Goal: Task Accomplishment & Management: Manage account settings

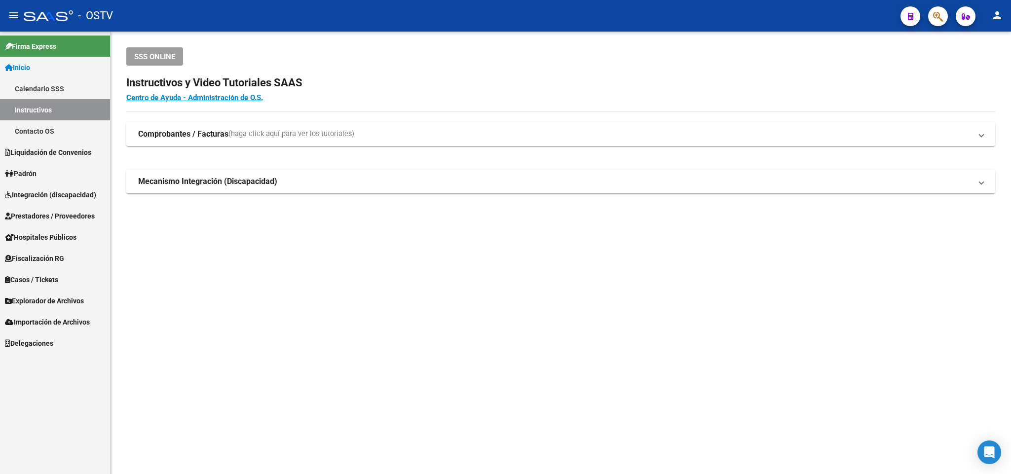
click at [551, 32] on div "SSS ONLINE Instructivos y Video Tutoriales SAAS Centro de Ayuda - Administració…" at bounding box center [561, 136] width 901 height 209
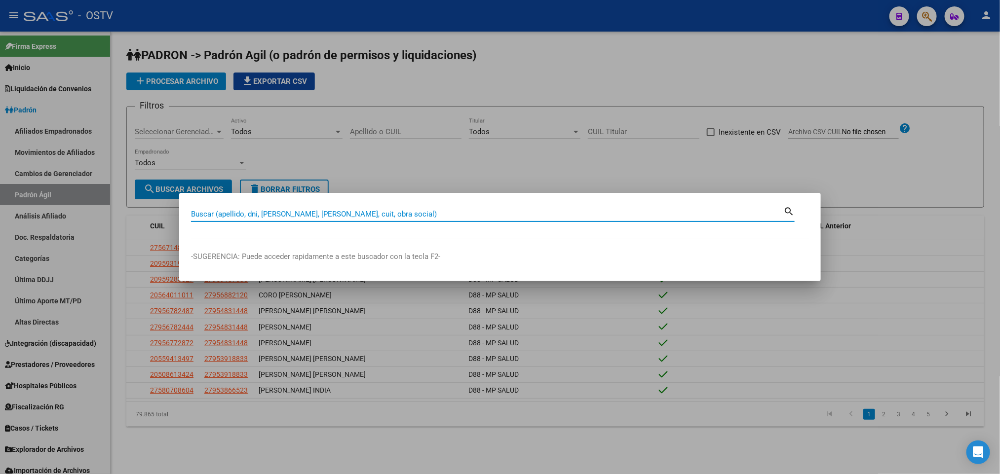
paste input "21367413"
type input "21367413"
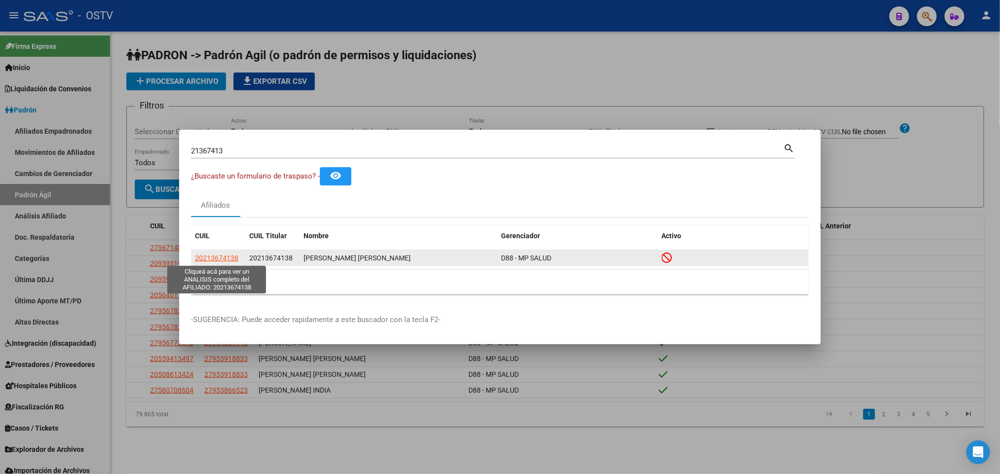
click at [217, 261] on span "20213674138" at bounding box center [216, 258] width 43 height 8
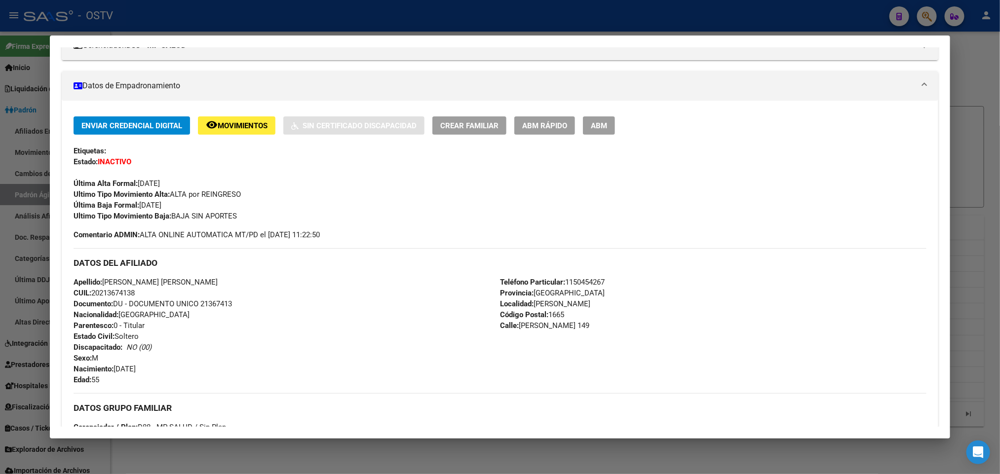
scroll to position [435, 0]
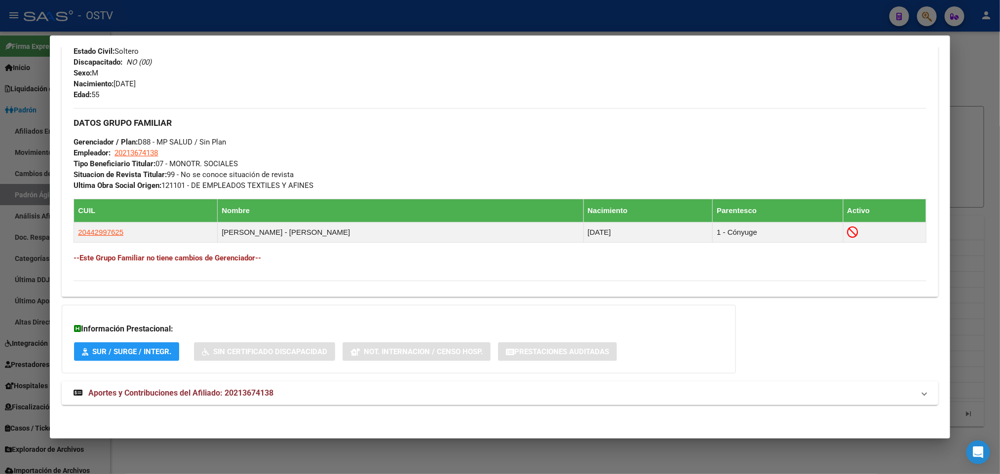
click at [237, 387] on strong "Aportes y Contribuciones del Afiliado: 20213674138" at bounding box center [174, 393] width 200 height 12
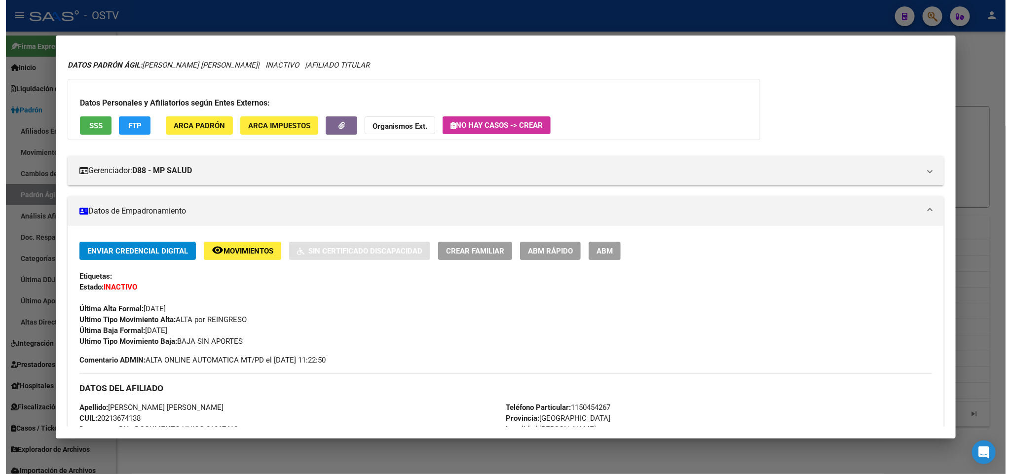
scroll to position [0, 0]
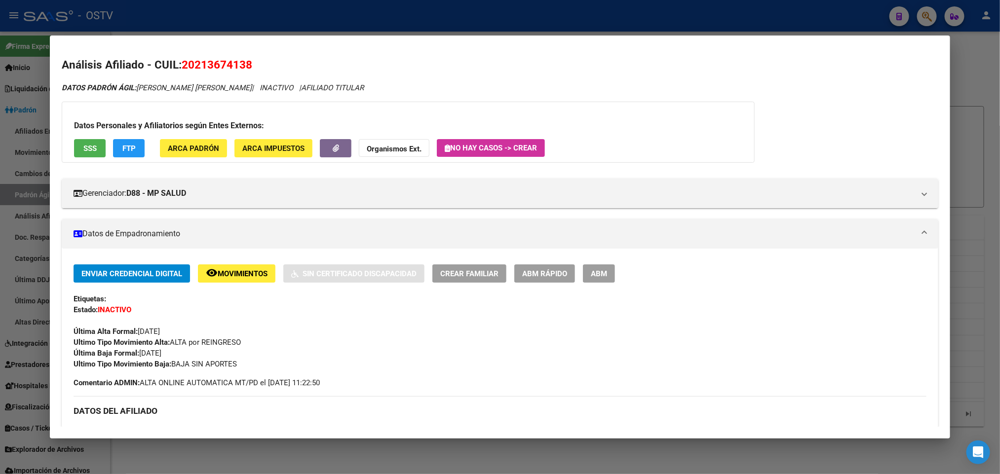
click at [95, 146] on button "SSS" at bounding box center [90, 148] width 32 height 18
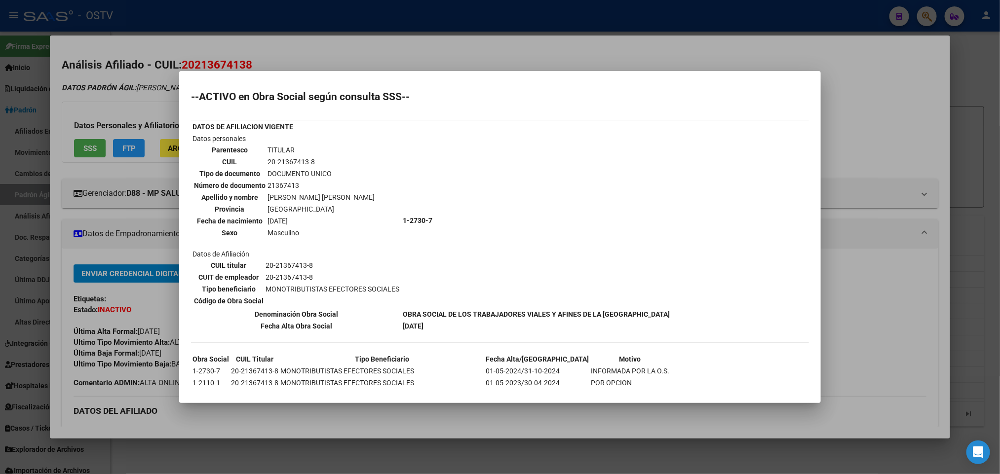
click at [653, 52] on div at bounding box center [500, 237] width 1000 height 474
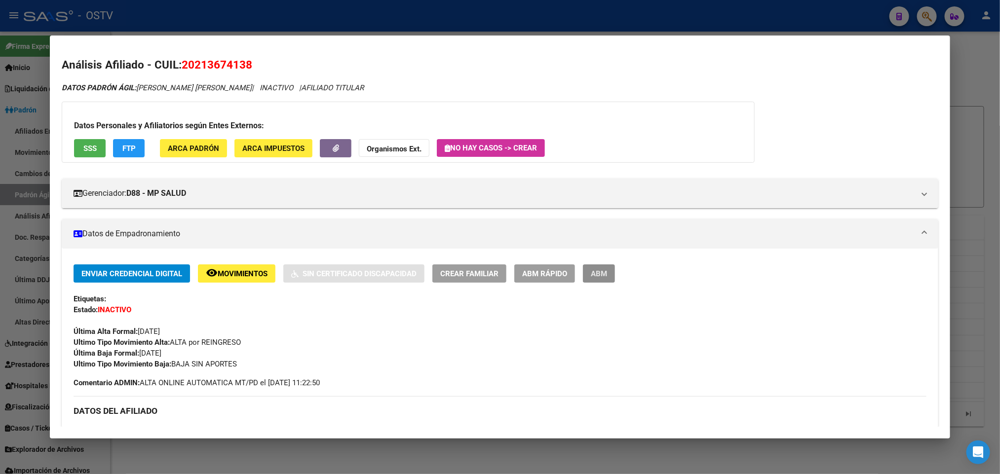
click at [595, 272] on span "ABM" at bounding box center [599, 273] width 16 height 9
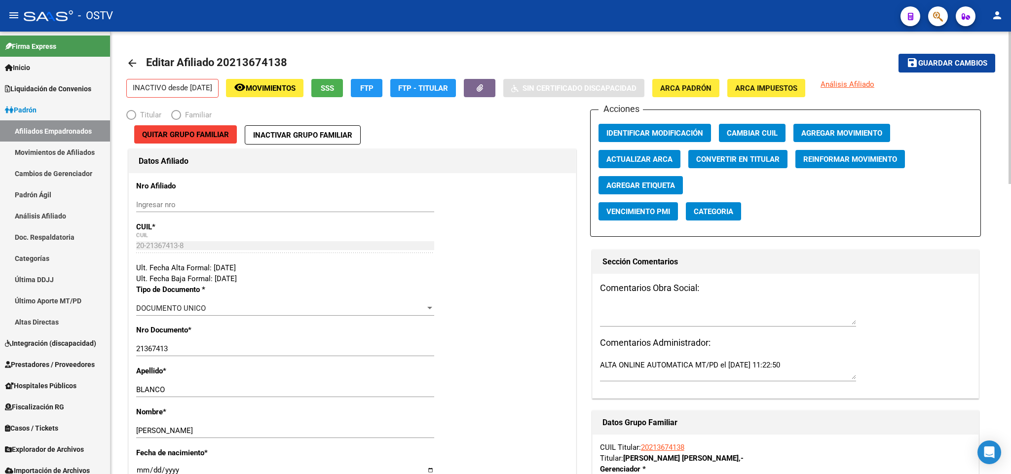
radio input "true"
type input "20-21367413-8"
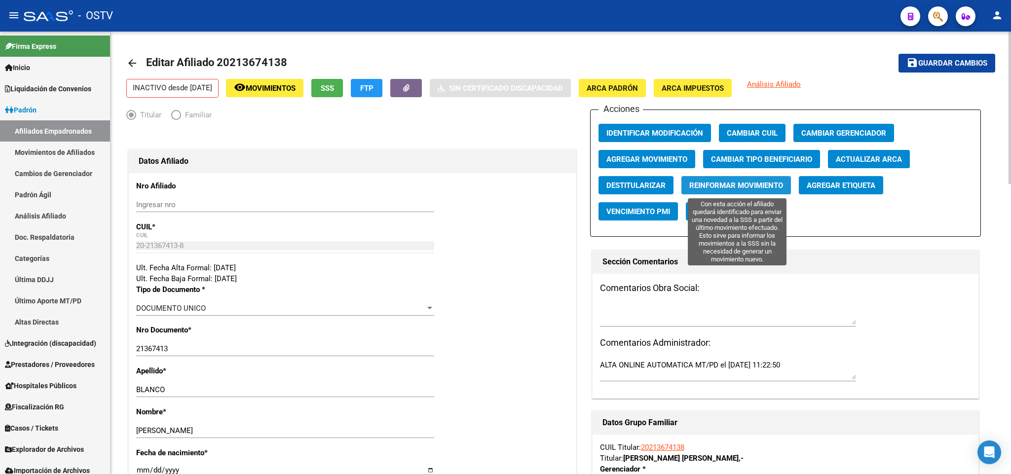
click at [735, 190] on span "Reinformar Movimiento" at bounding box center [736, 185] width 94 height 9
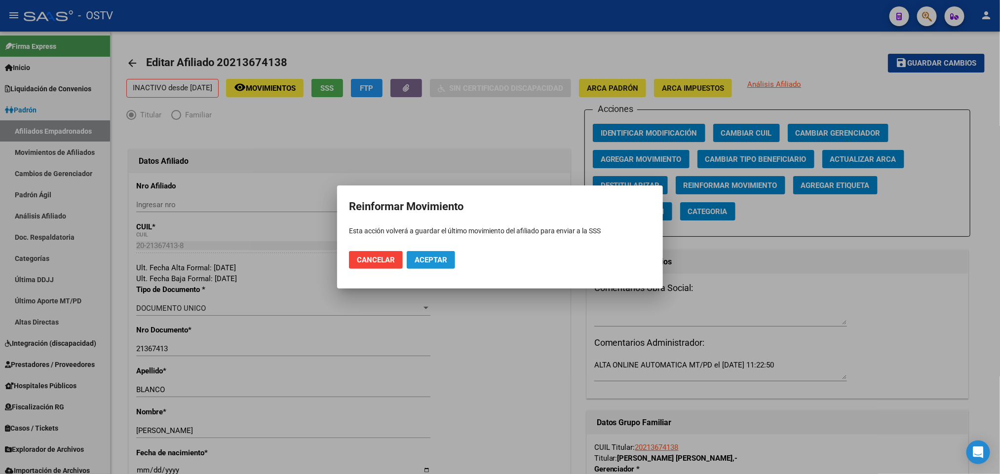
click at [429, 267] on button "Aceptar" at bounding box center [431, 260] width 48 height 18
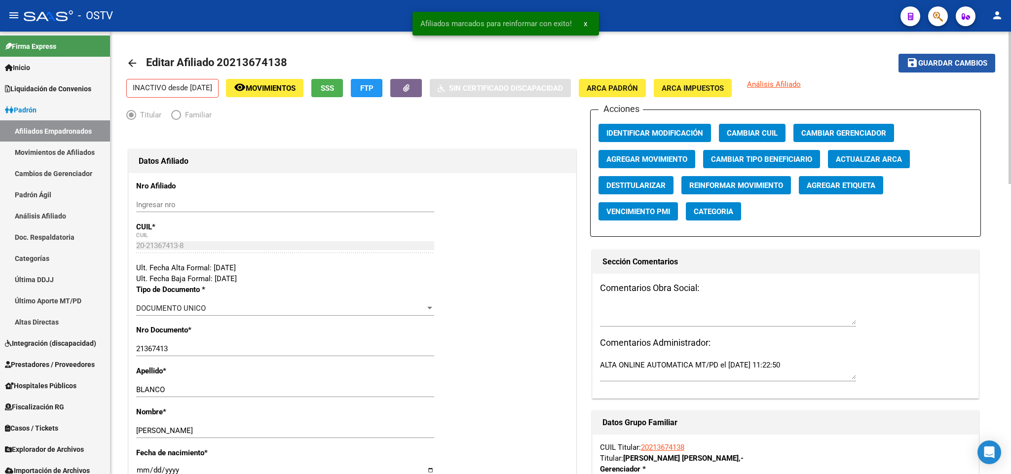
click at [955, 64] on span "Guardar cambios" at bounding box center [952, 63] width 69 height 9
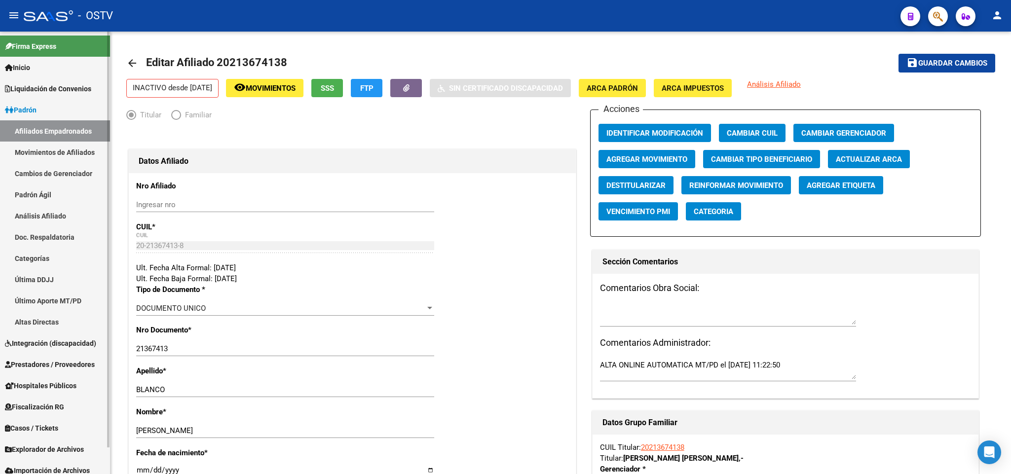
click at [53, 192] on link "Padrón Ágil" at bounding box center [55, 194] width 110 height 21
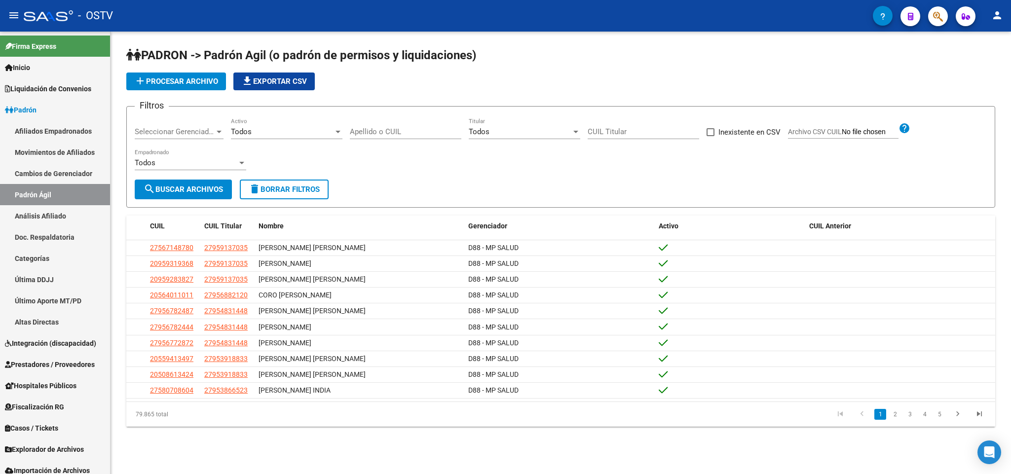
click at [127, 113] on form "Filtros Seleccionar Gerenciador Seleccionar Gerenciador Todos Activo Apellido o…" at bounding box center [560, 157] width 869 height 102
